Goal: Transaction & Acquisition: Purchase product/service

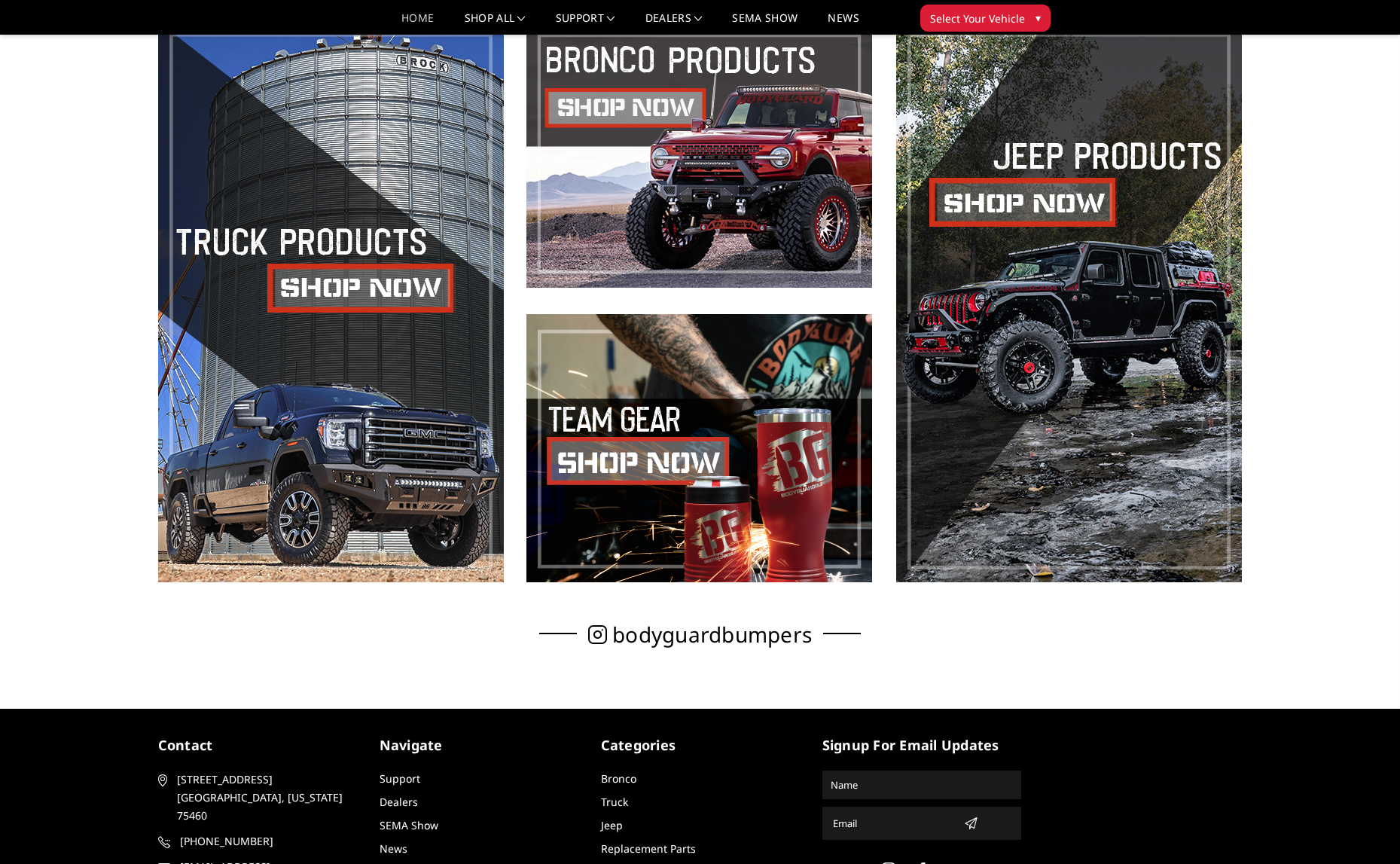
scroll to position [714, 0]
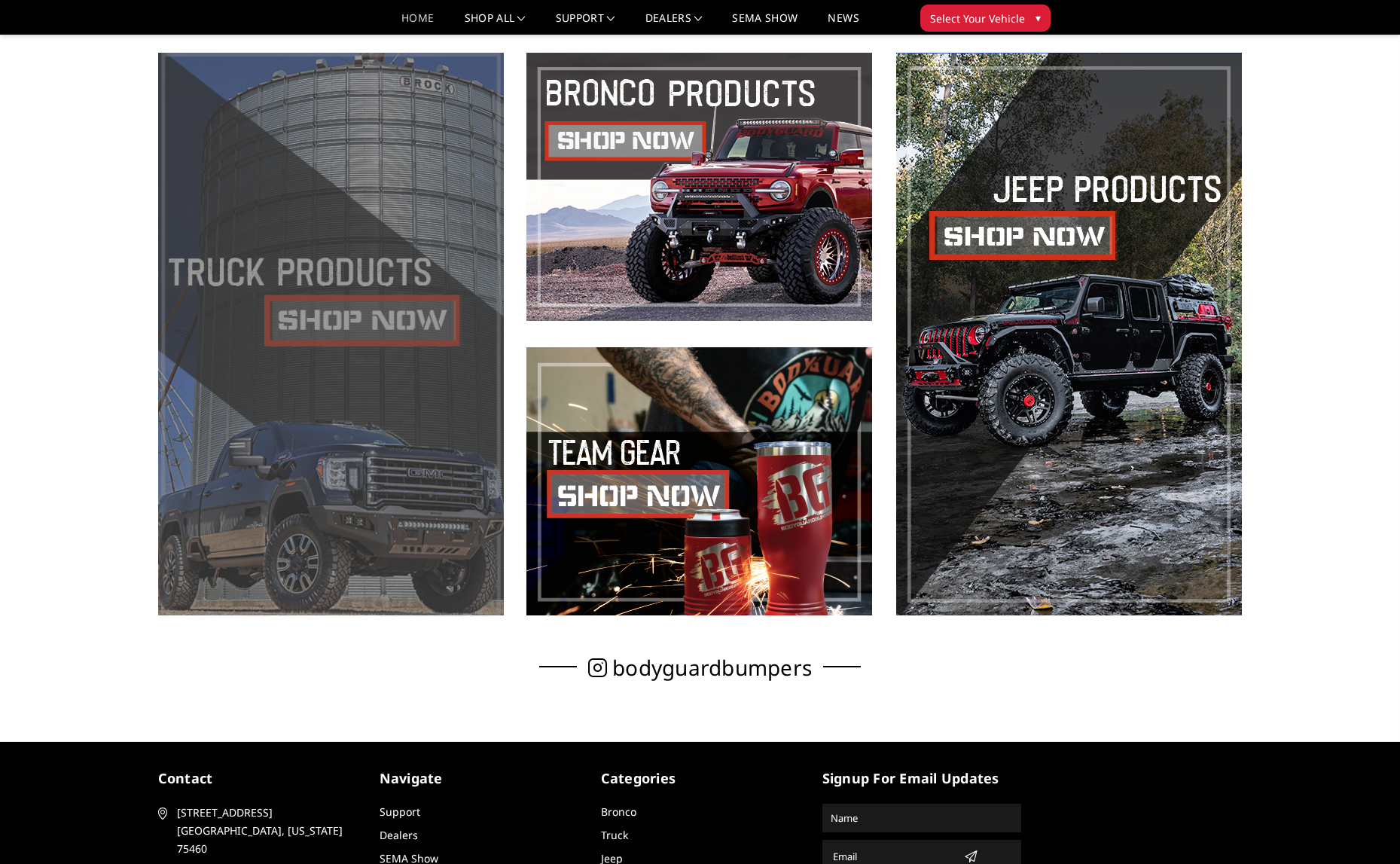
click at [359, 336] on span at bounding box center [331, 334] width 345 height 563
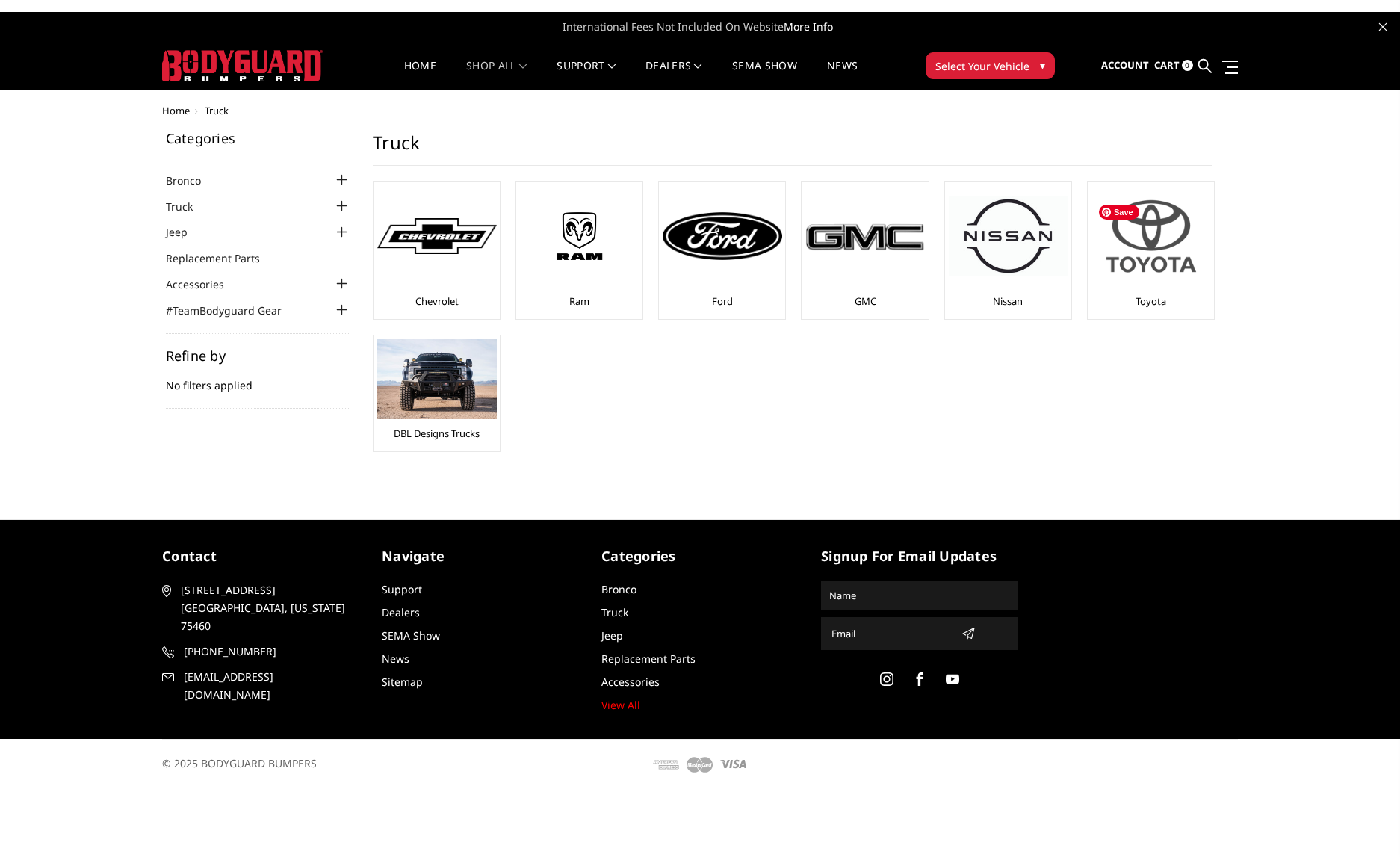
click at [1151, 269] on img at bounding box center [1151, 236] width 120 height 102
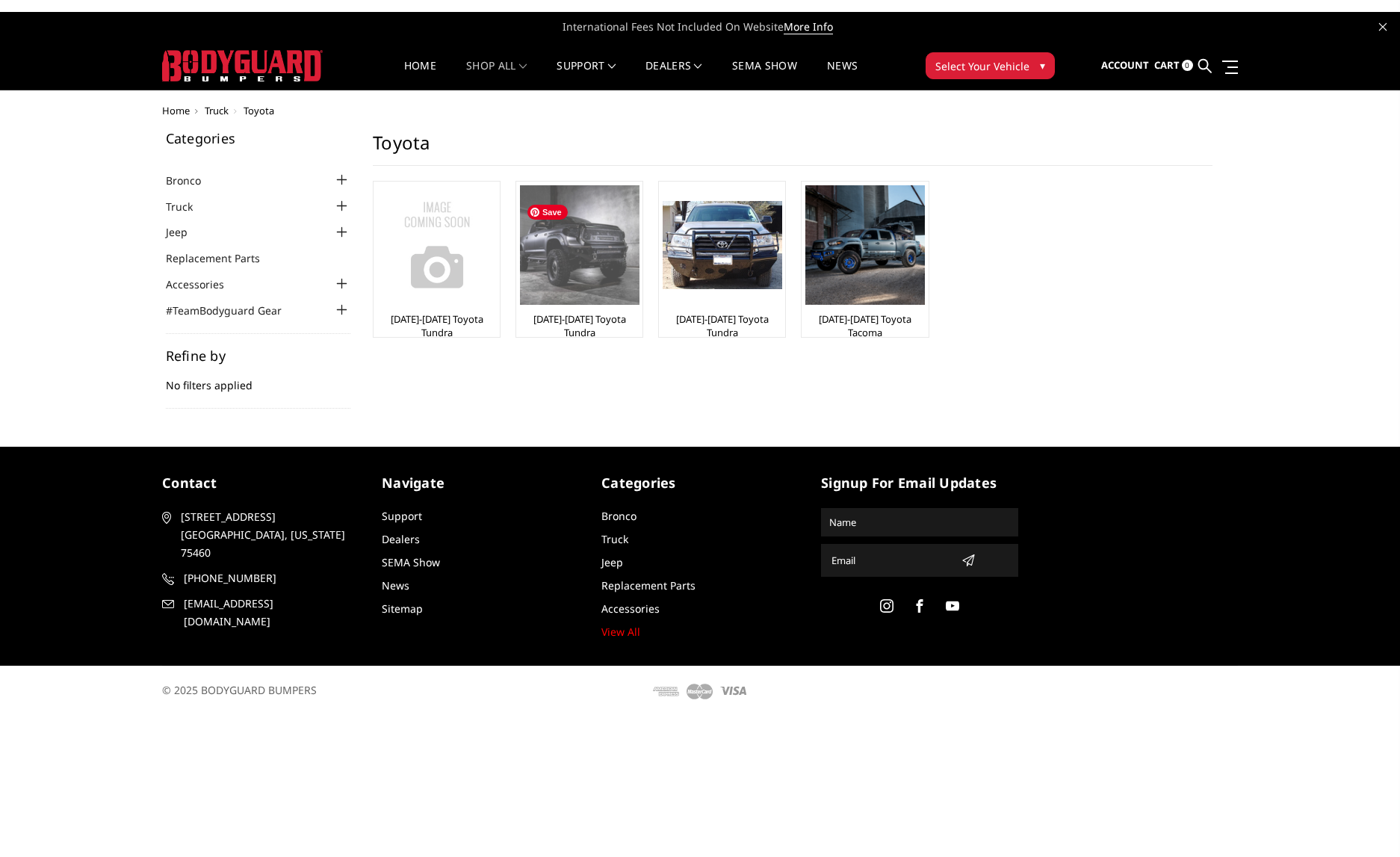
click at [614, 291] on img at bounding box center [580, 245] width 120 height 120
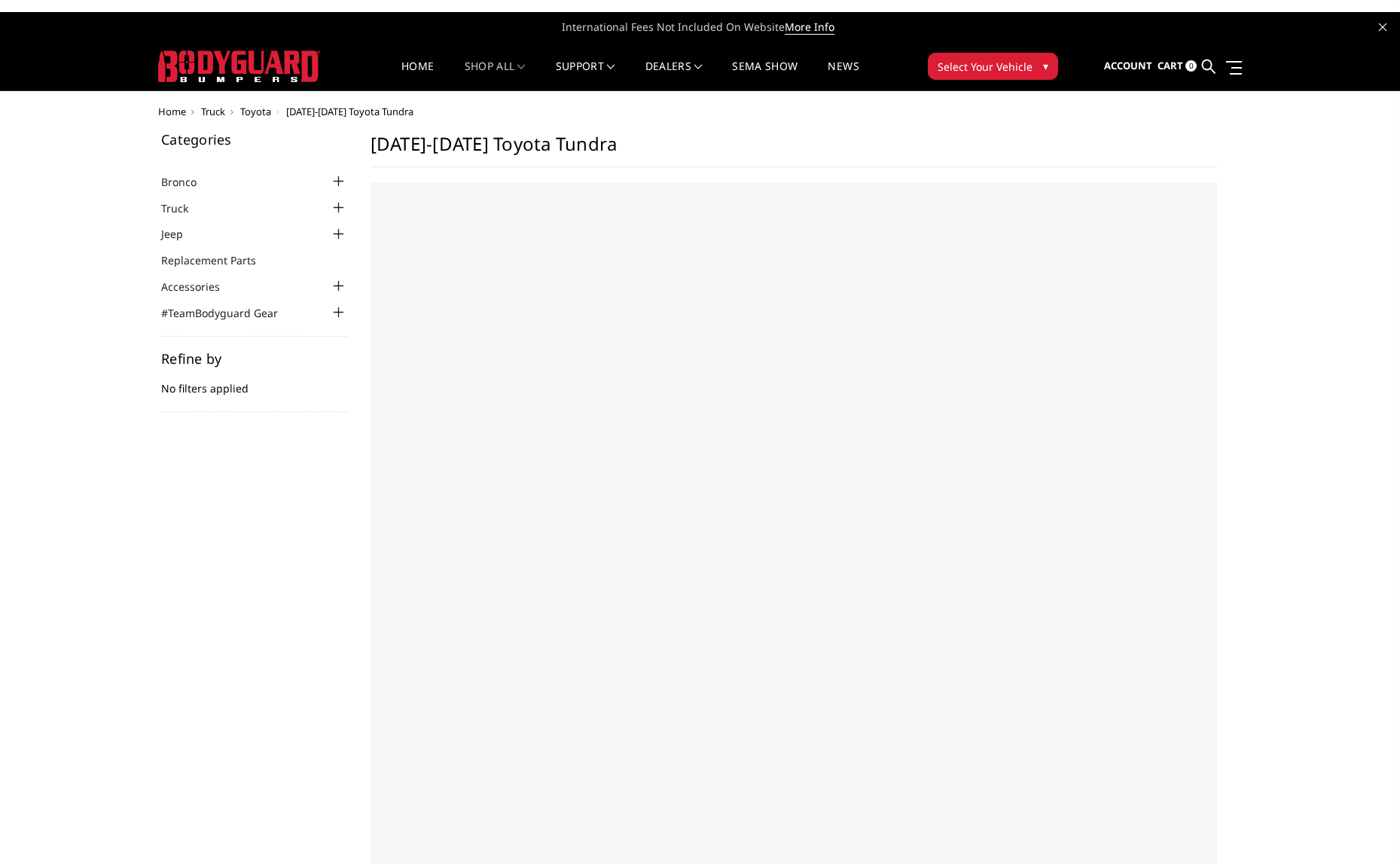
select select "US"
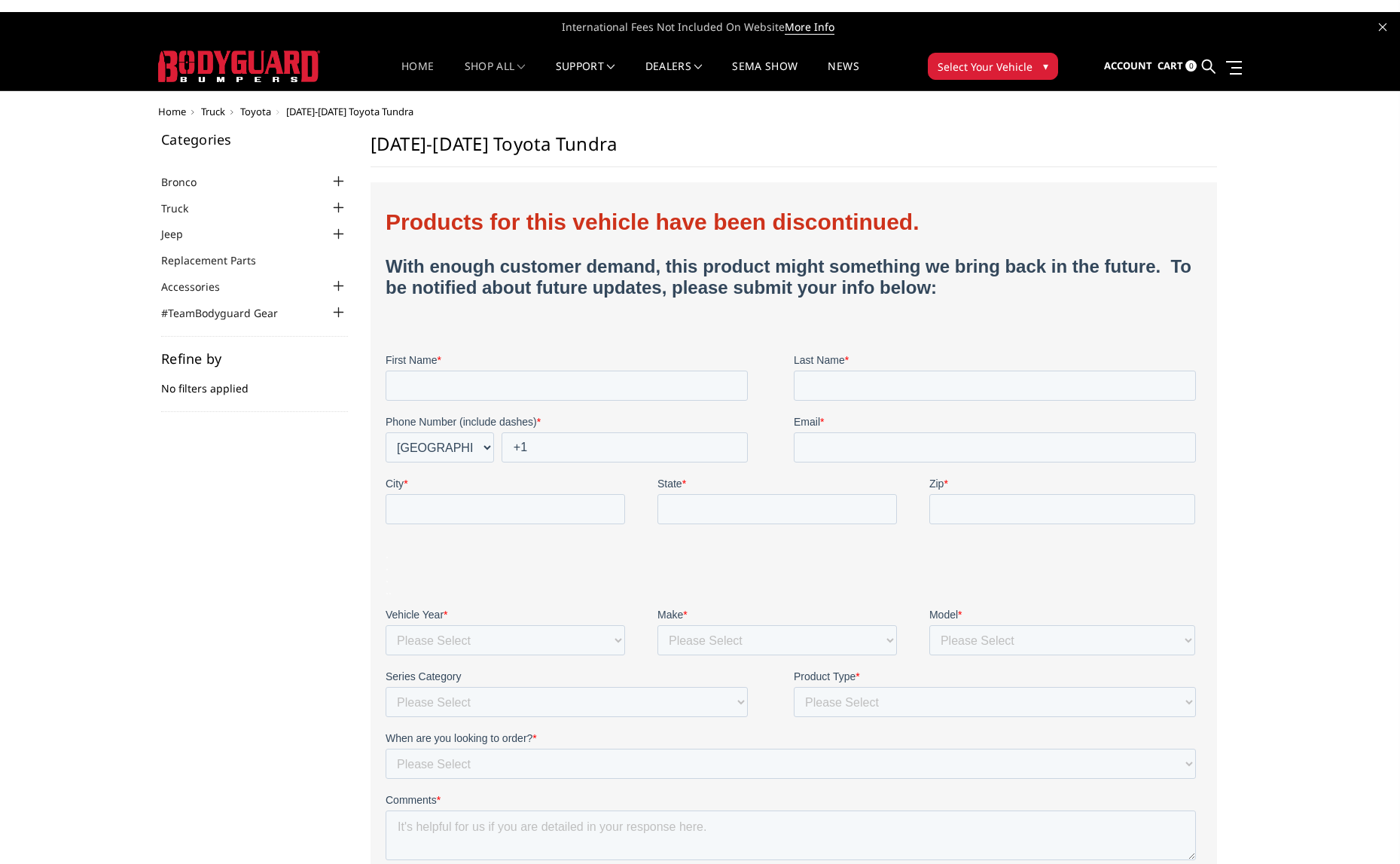
click at [416, 61] on link "Home" at bounding box center [417, 75] width 32 height 30
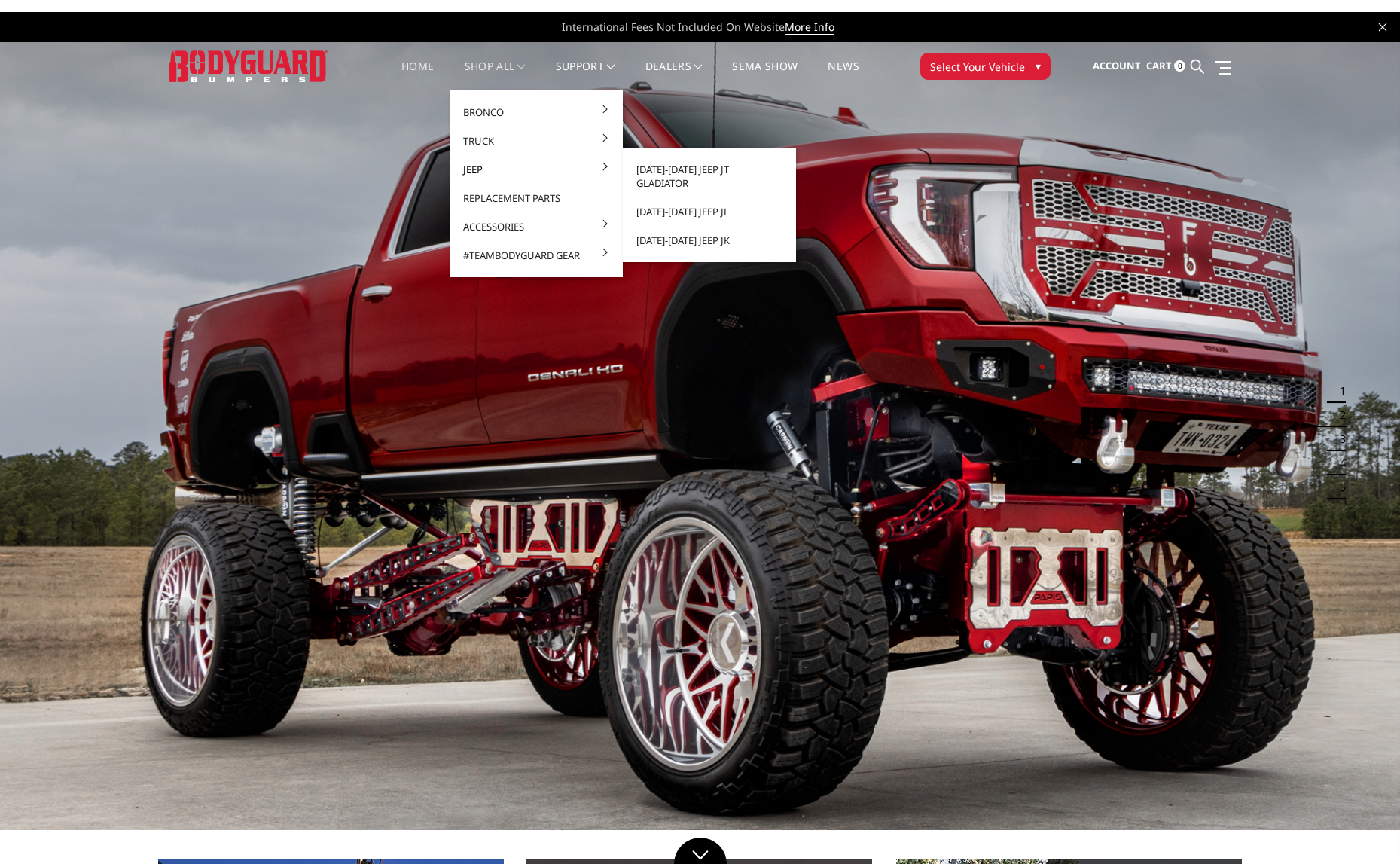
click at [475, 171] on link "Jeep" at bounding box center [536, 169] width 161 height 29
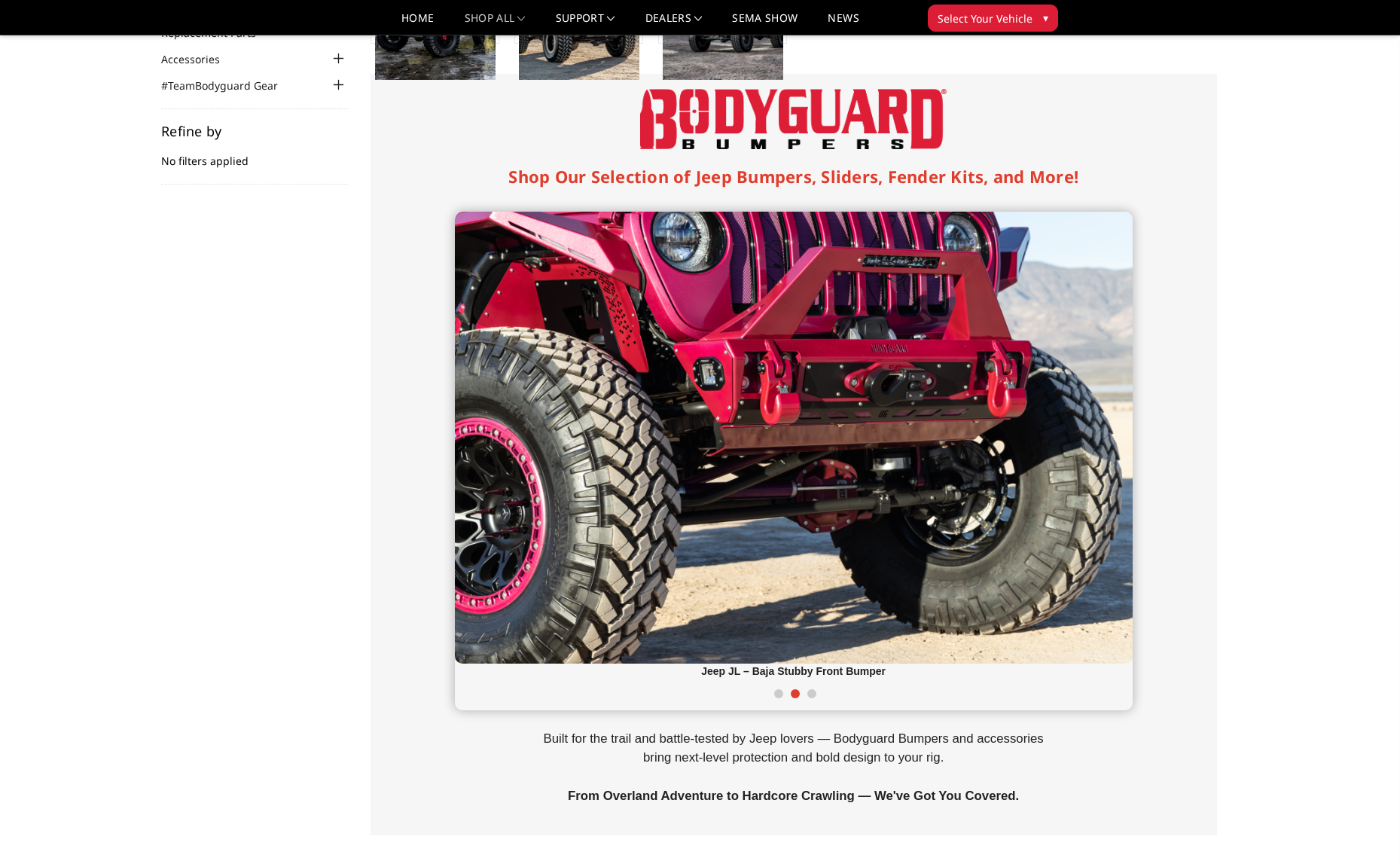
scroll to position [151, 0]
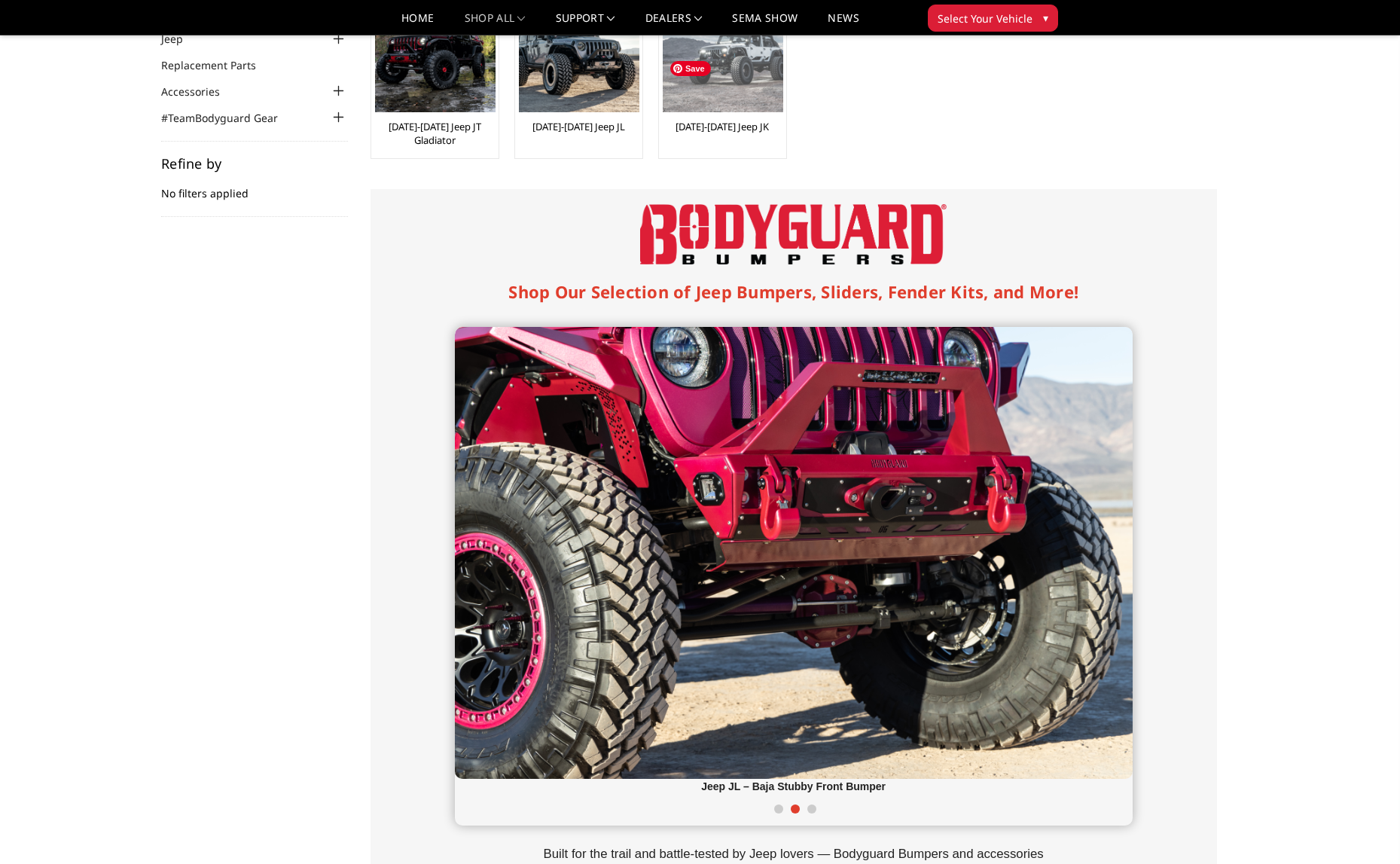
click at [730, 80] on img at bounding box center [723, 52] width 121 height 121
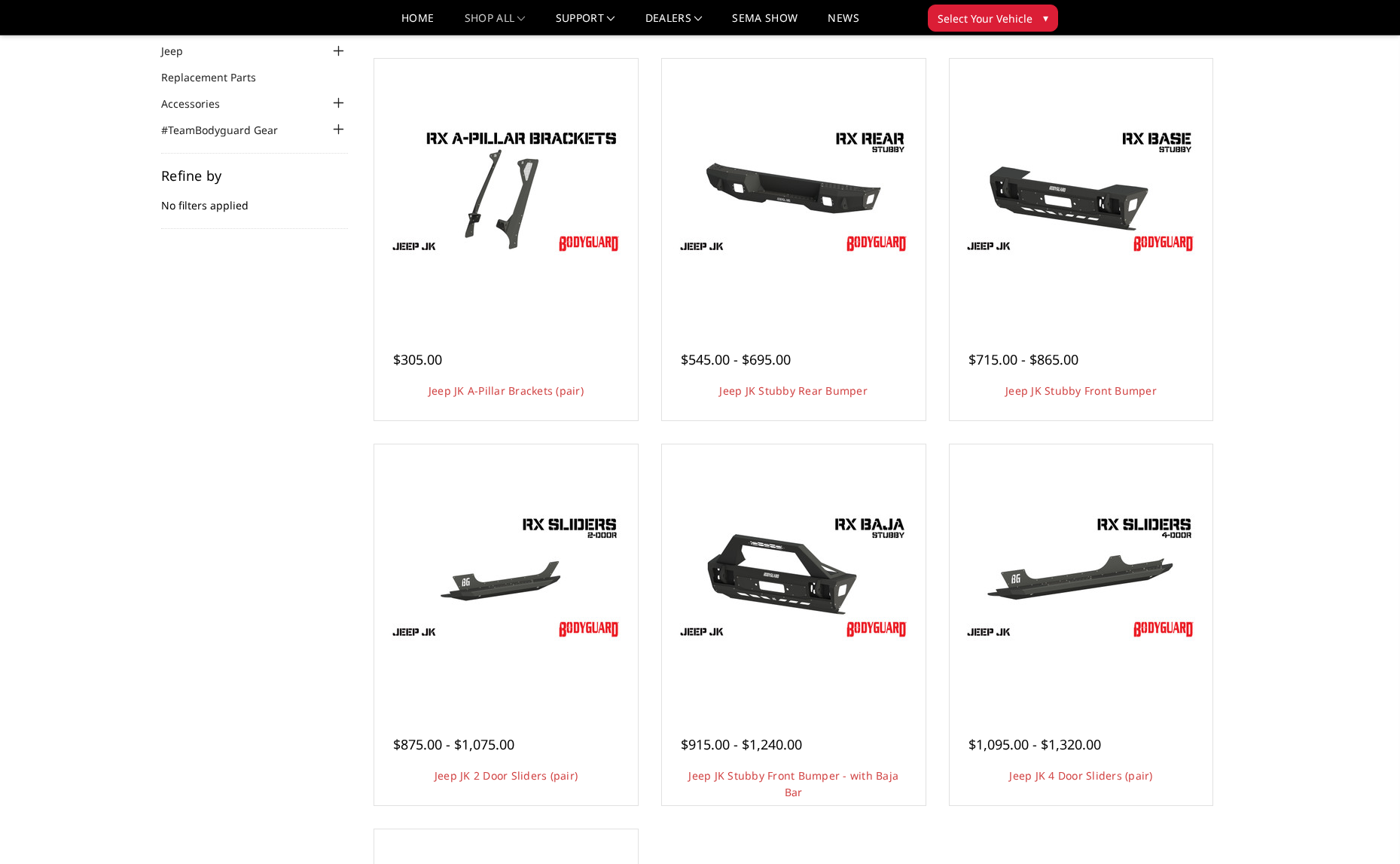
scroll to position [151, 0]
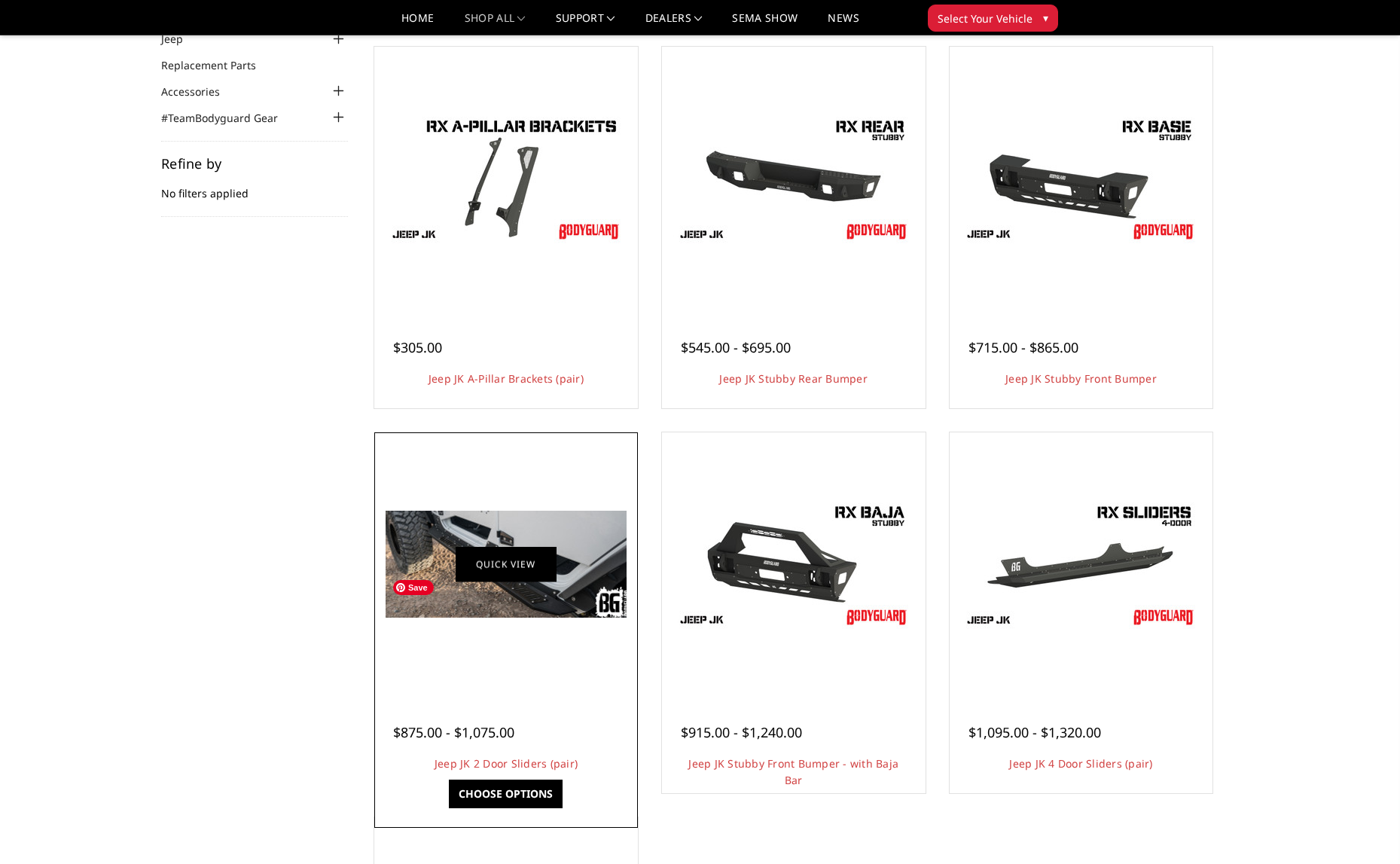
click at [496, 583] on img at bounding box center [506, 564] width 241 height 107
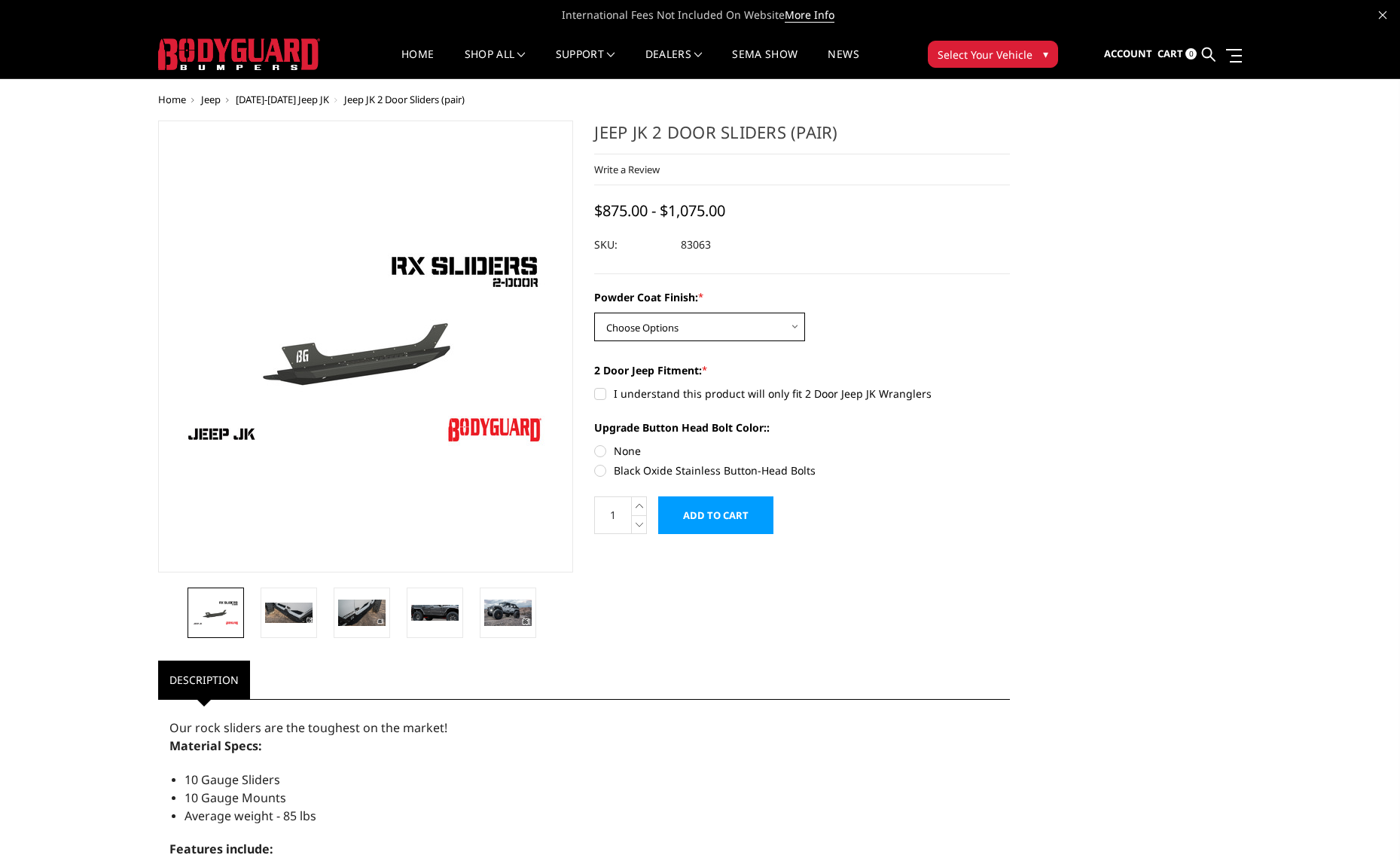
click at [660, 324] on select "Choose Options Bare Metal Textured Black Powder Coat" at bounding box center [699, 327] width 211 height 29
click at [594, 313] on select "Choose Options Bare Metal Textured Black Powder Coat" at bounding box center [699, 327] width 211 height 29
click at [684, 321] on select "Choose Options Bare Metal Textured Black Powder Coat" at bounding box center [699, 327] width 211 height 29
click at [594, 313] on select "Choose Options Bare Metal Textured Black Powder Coat" at bounding box center [699, 327] width 211 height 29
click at [709, 338] on select "Choose Options Bare Metal Textured Black Powder Coat" at bounding box center [699, 327] width 211 height 29
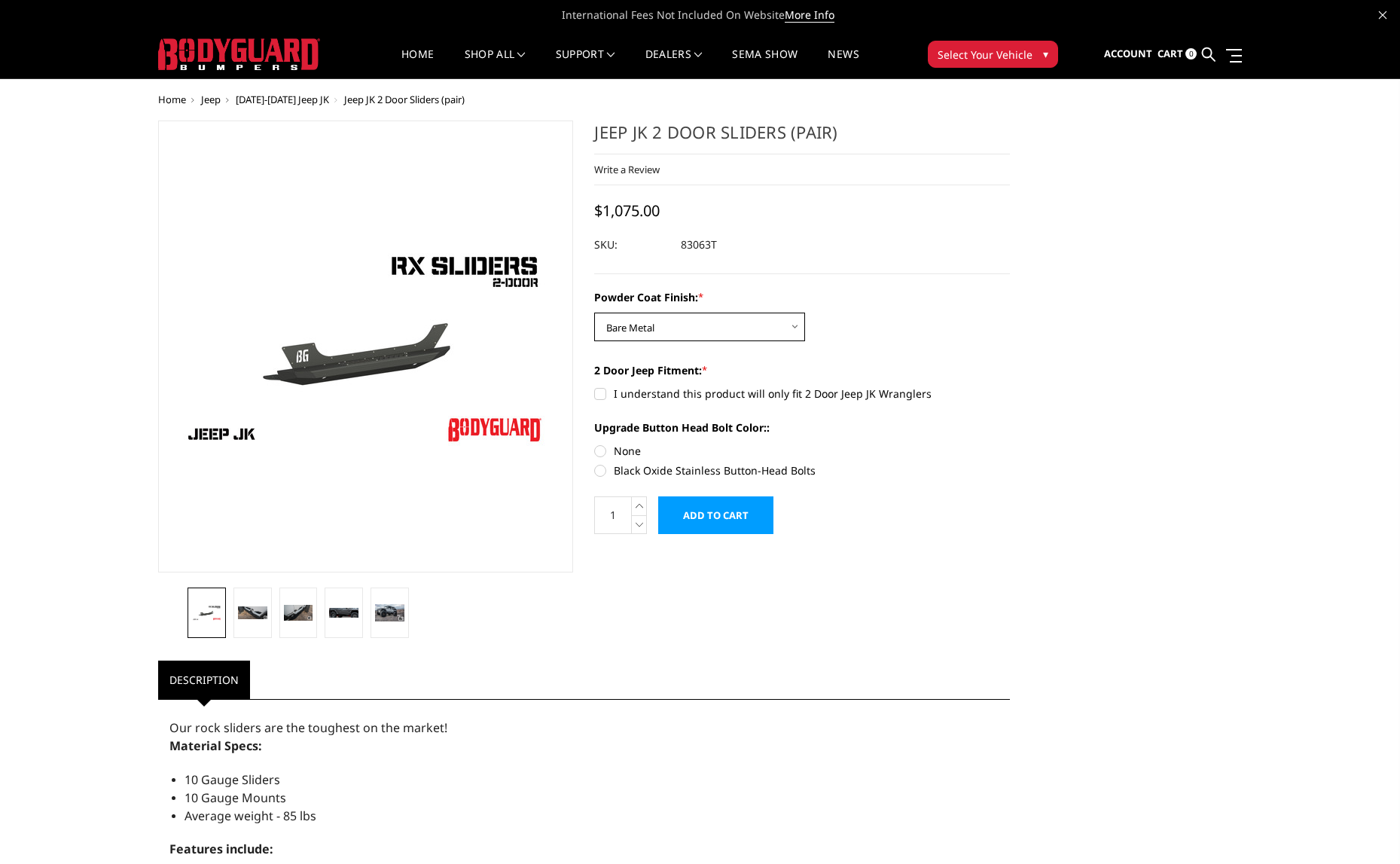
click at [594, 313] on select "Choose Options Bare Metal Textured Black Powder Coat" at bounding box center [699, 327] width 211 height 29
click at [693, 320] on select "Choose Options Bare Metal Textured Black Powder Coat" at bounding box center [699, 327] width 211 height 29
select select "4274"
click at [594, 313] on select "Choose Options Bare Metal Textured Black Powder Coat" at bounding box center [699, 327] width 211 height 29
drag, startPoint x: 718, startPoint y: 250, endPoint x: 682, endPoint y: 245, distance: 36.3
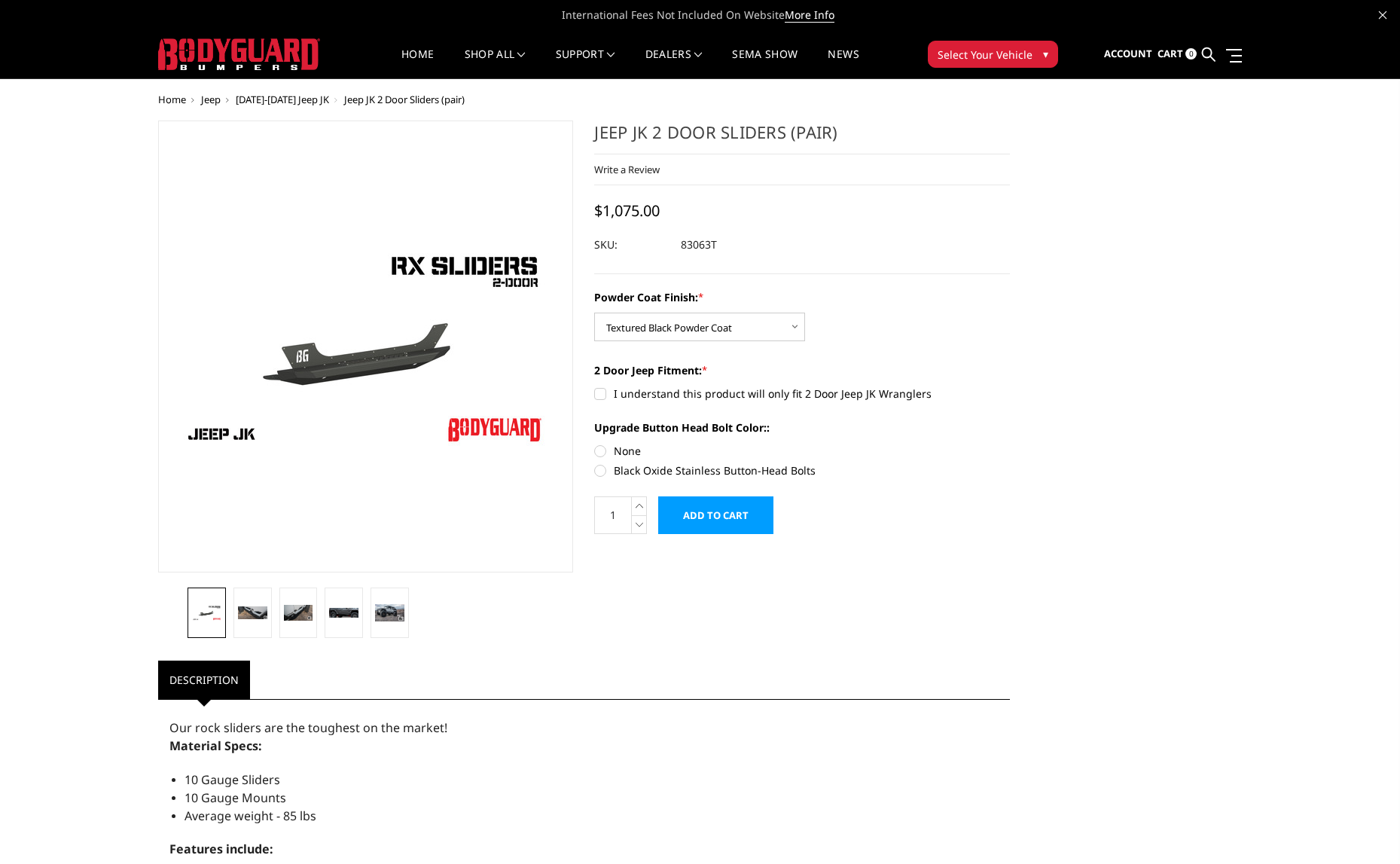
click at [688, 248] on dl "SKU: 83063T UPC:" at bounding box center [802, 245] width 416 height 27
drag, startPoint x: 680, startPoint y: 245, endPoint x: 715, endPoint y: 245, distance: 35.0
click at [715, 245] on dl "SKU: 83063T UPC:" at bounding box center [802, 245] width 416 height 27
click at [602, 473] on label "Black Oxide Stainless Button-Head Bolts" at bounding box center [802, 470] width 416 height 16
click at [1010, 444] on input "Black Oxide Stainless Button-Head Bolts" at bounding box center [1010, 443] width 1 height 1
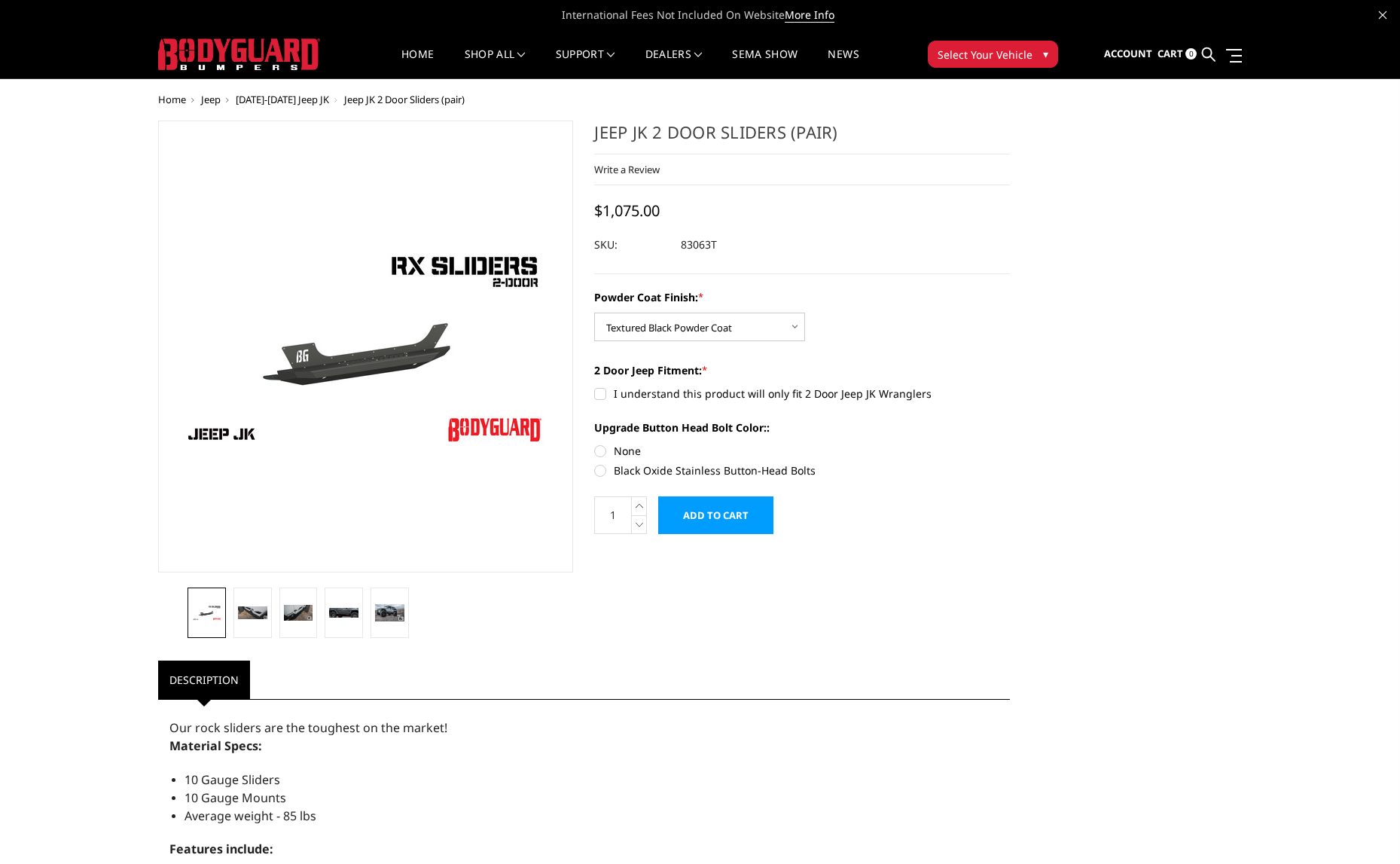
radio input "true"
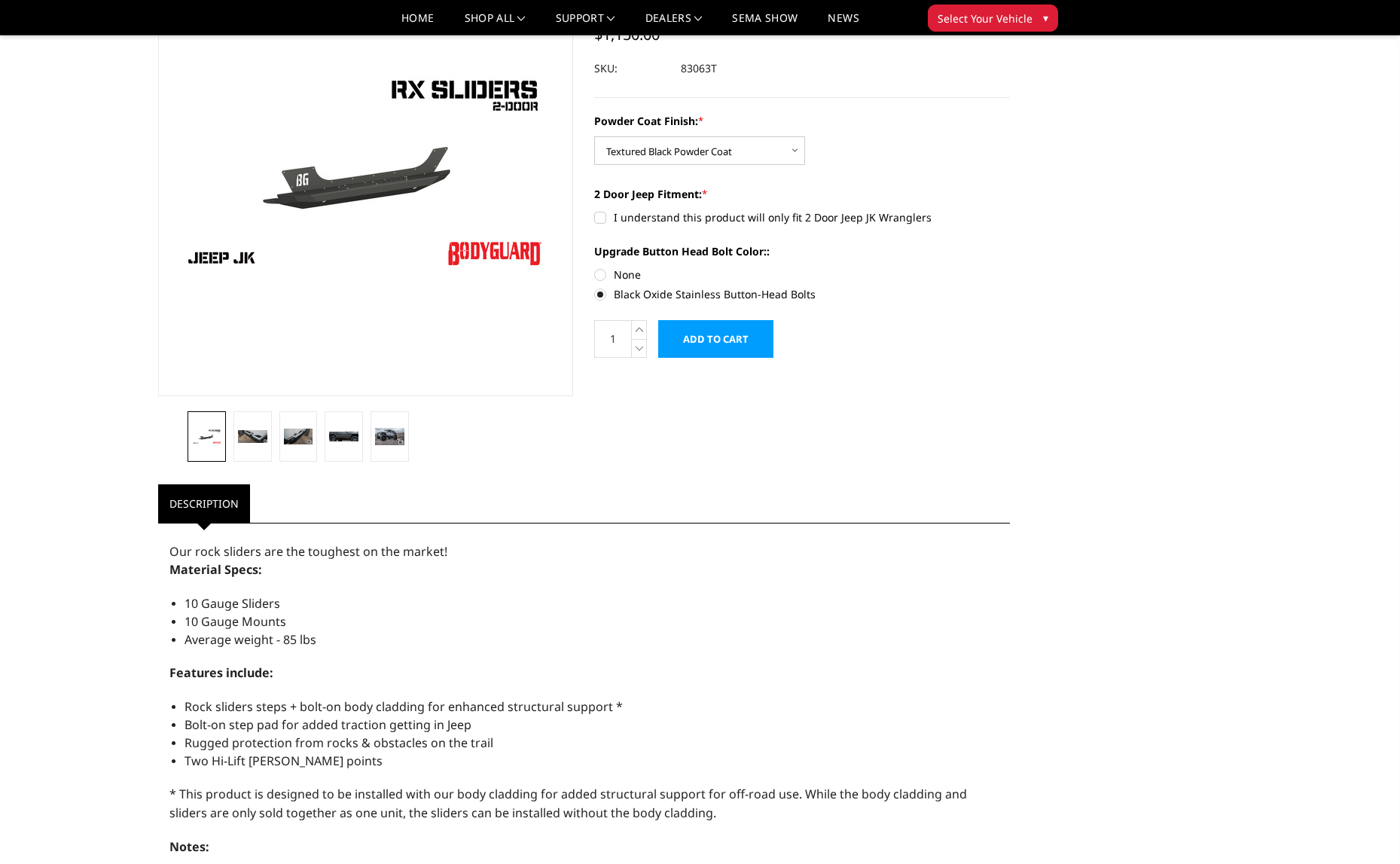
scroll to position [75, 0]
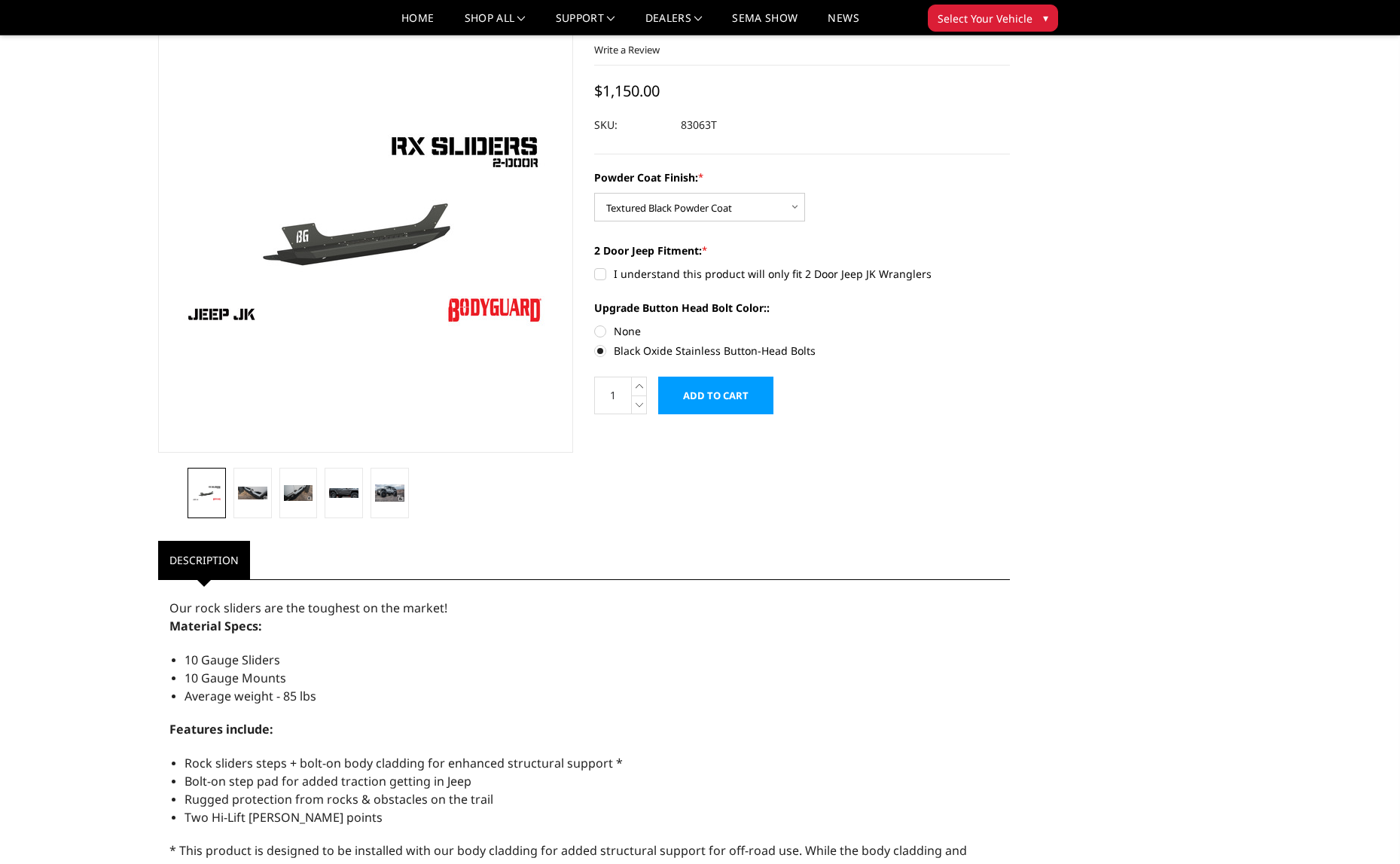
click at [643, 278] on label "I understand this product will only fit 2 Door Jeep JK Wranglers" at bounding box center [802, 273] width 416 height 16
click at [595, 267] on input "I understand this product will only fit 2 Door Jeep JK Wranglers" at bounding box center [594, 266] width 1 height 1
checkbox input "true"
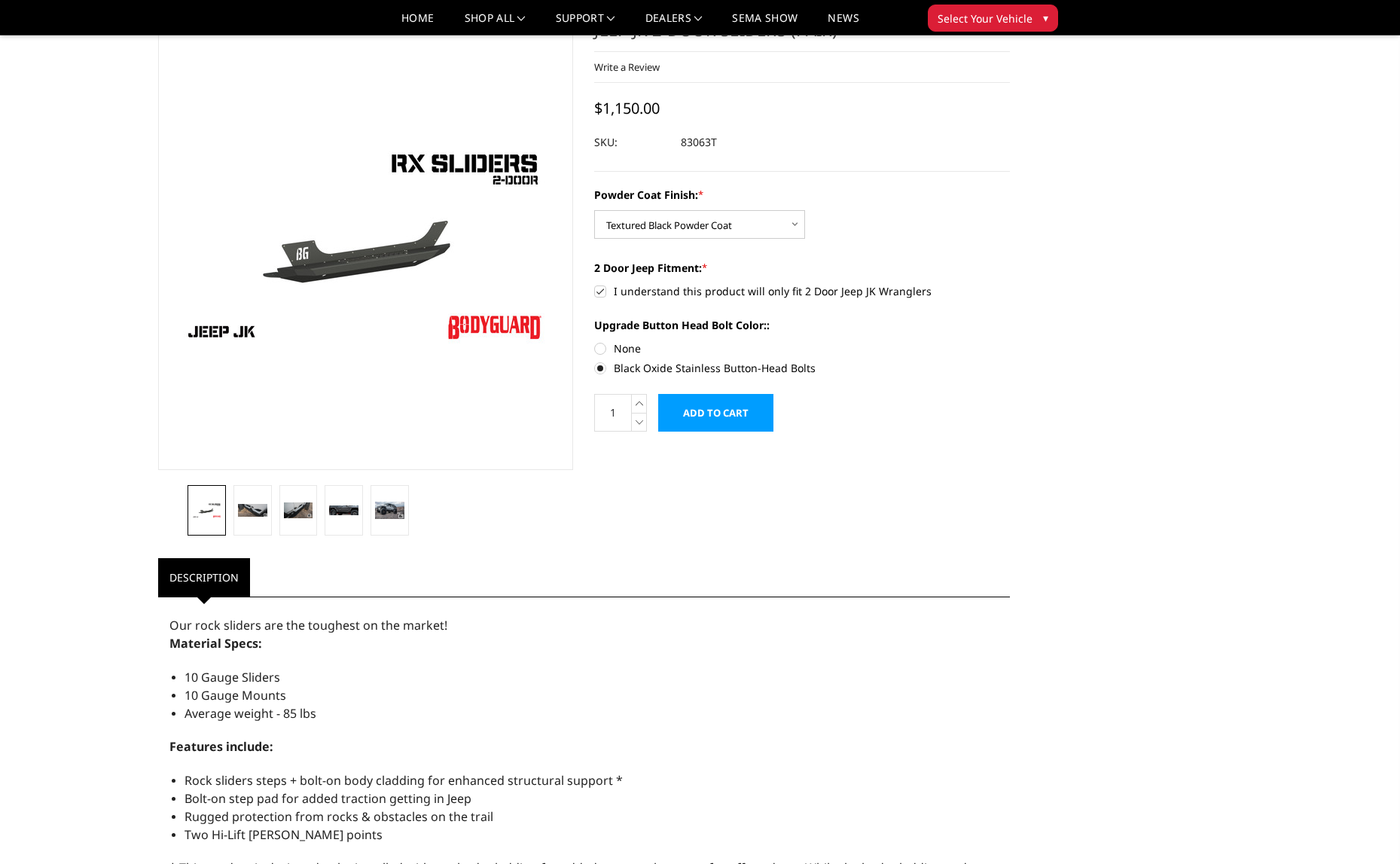
scroll to position [0, 0]
